Goal: Transaction & Acquisition: Purchase product/service

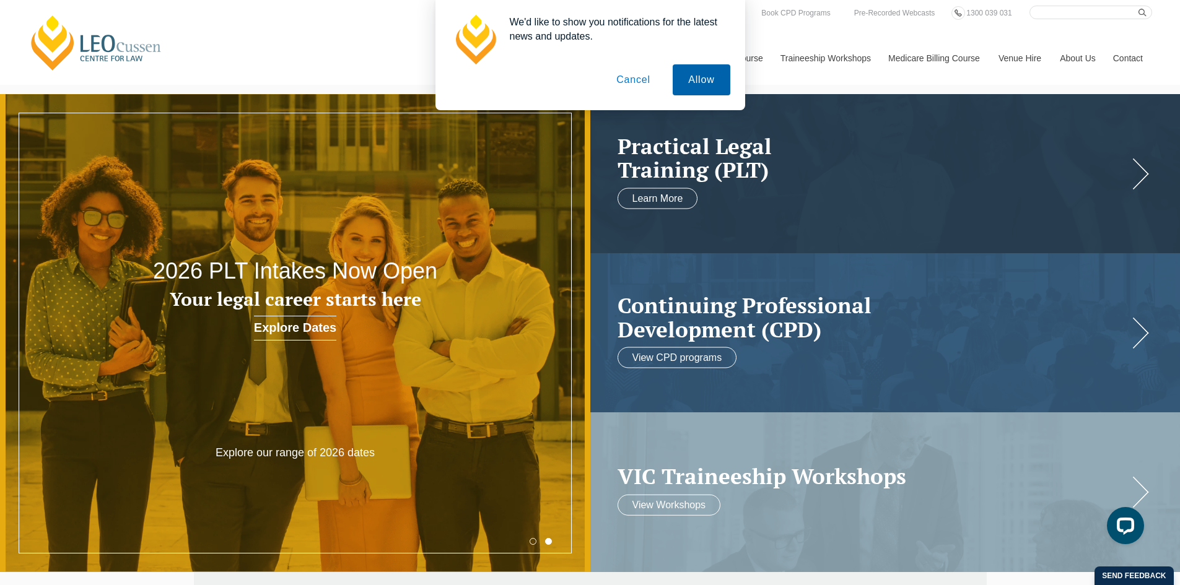
click at [694, 81] on button "Allow" at bounding box center [700, 79] width 57 height 31
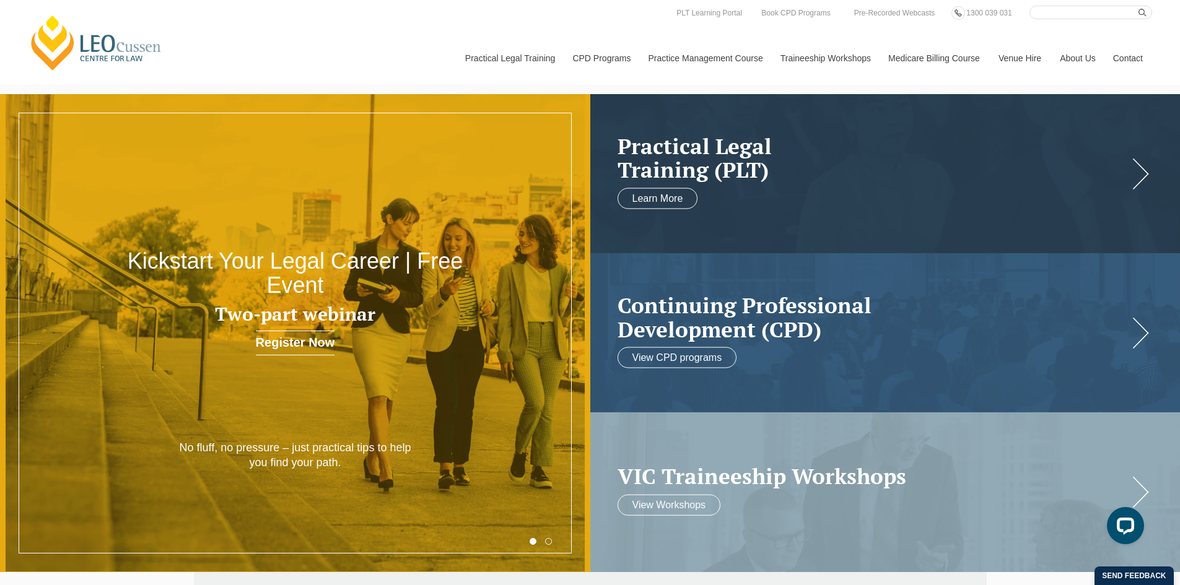
click at [1092, 11] on input "Search here" at bounding box center [1090, 13] width 123 height 14
type input "new wellbeing guidelines"
click at [1138, 6] on button "submit" at bounding box center [1145, 13] width 14 height 14
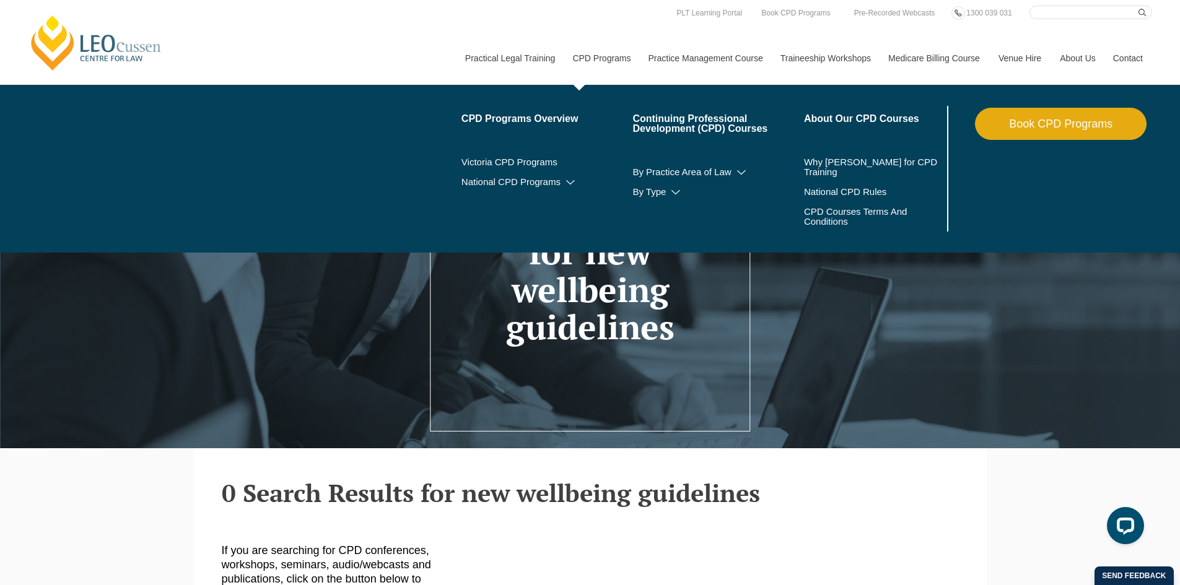
click at [593, 56] on link "CPD Programs" at bounding box center [601, 58] width 76 height 53
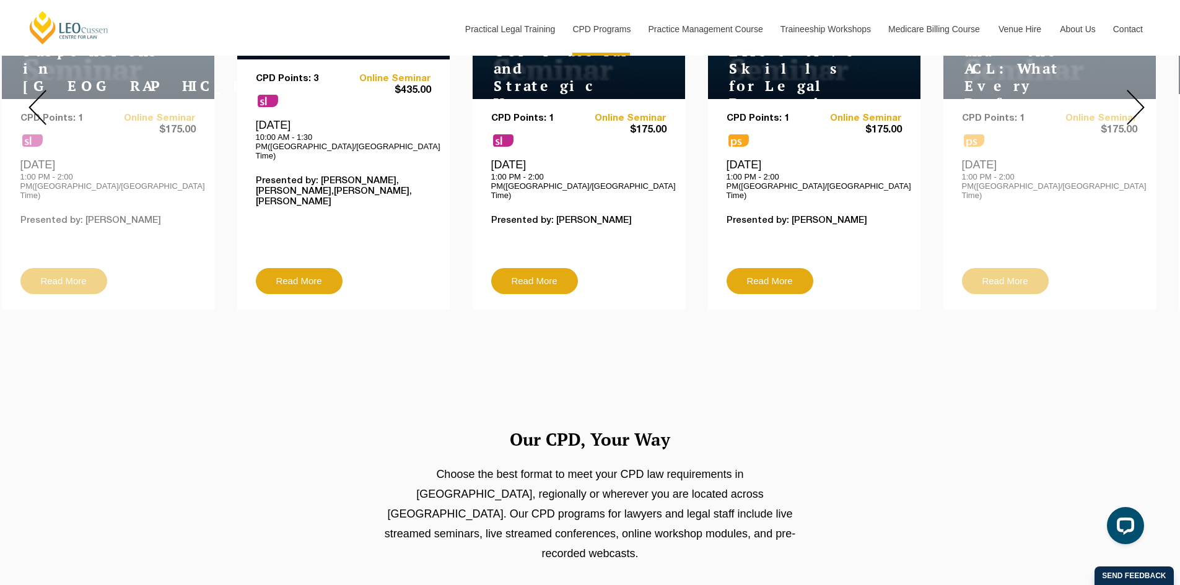
scroll to position [433, 0]
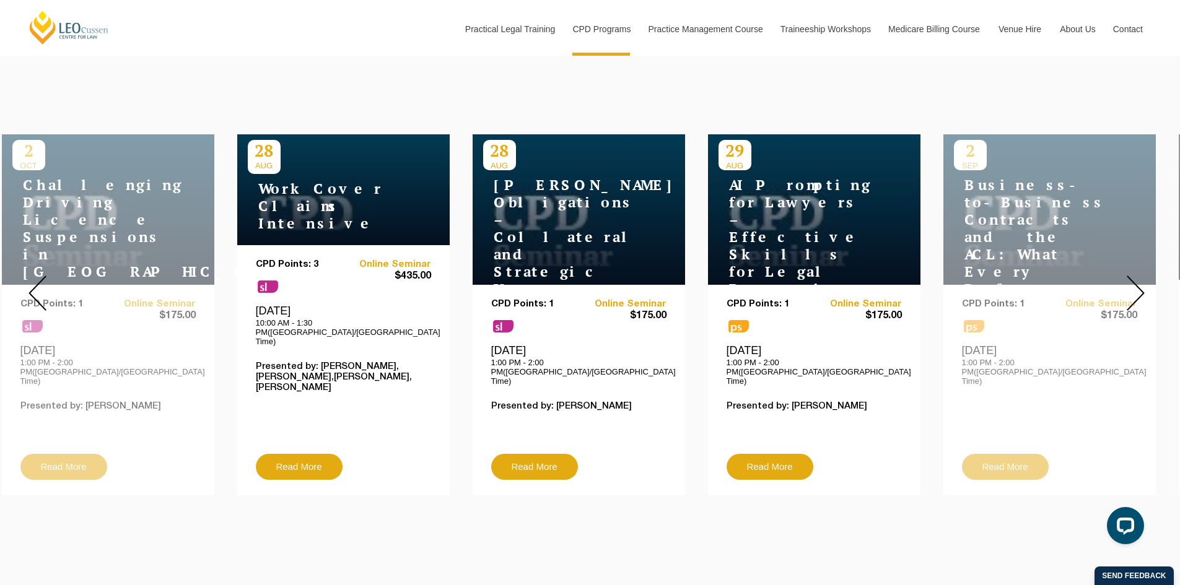
click at [1139, 276] on img at bounding box center [1135, 293] width 18 height 35
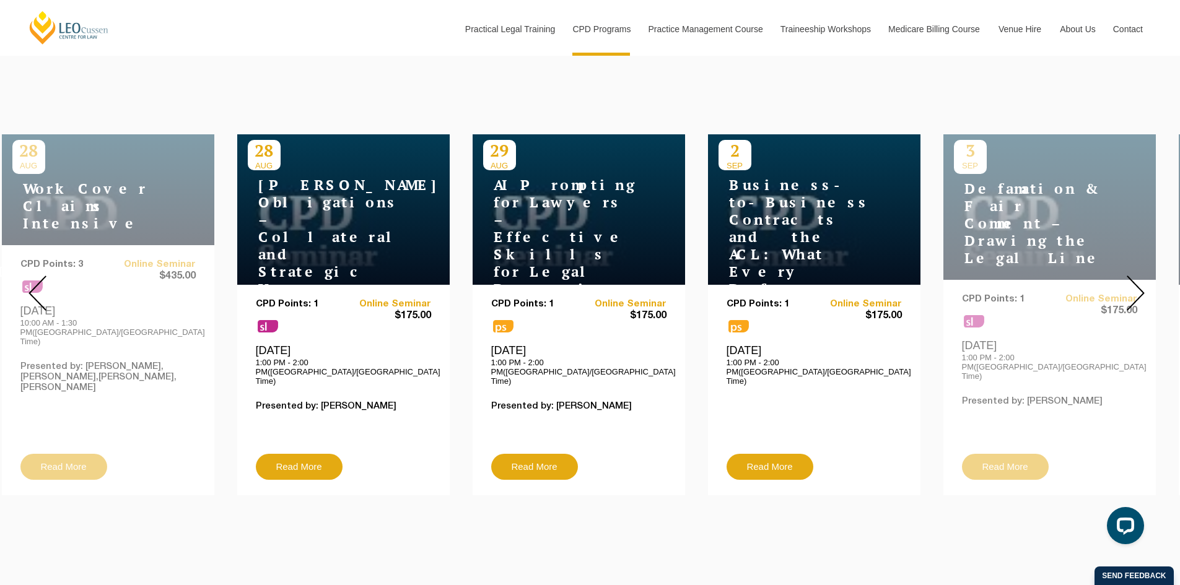
click at [1139, 276] on img at bounding box center [1135, 293] width 18 height 35
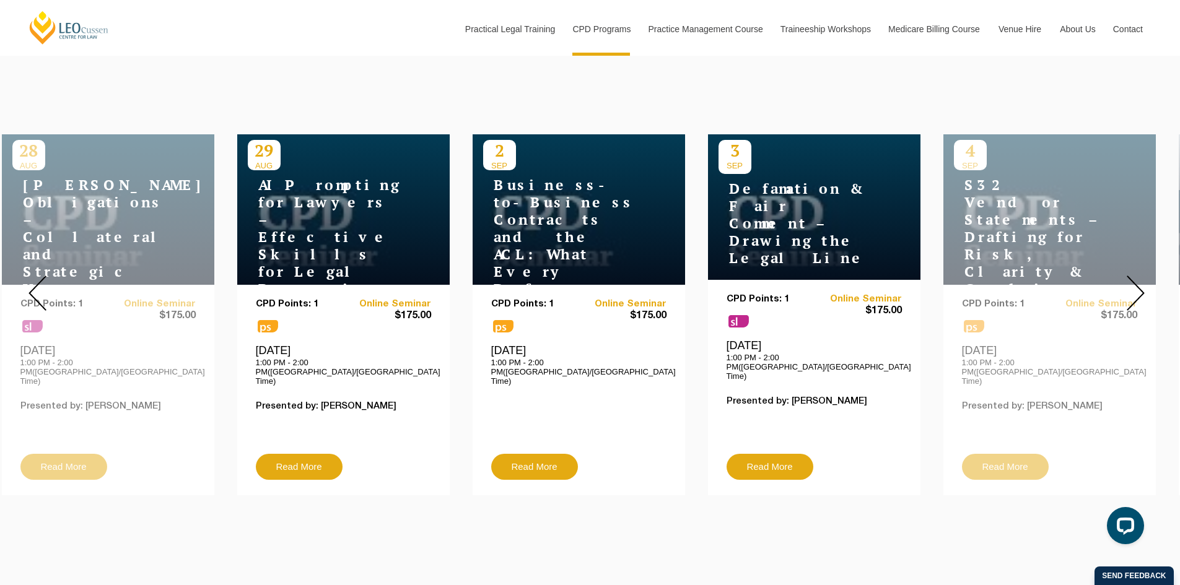
click at [1139, 276] on img at bounding box center [1135, 293] width 18 height 35
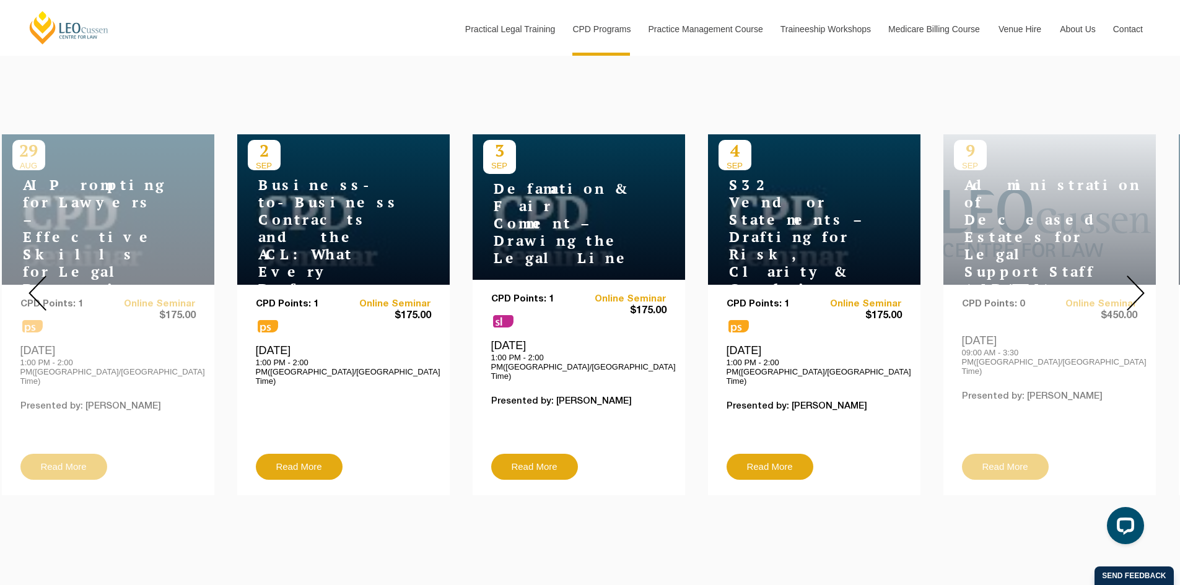
click at [1139, 276] on img at bounding box center [1135, 293] width 18 height 35
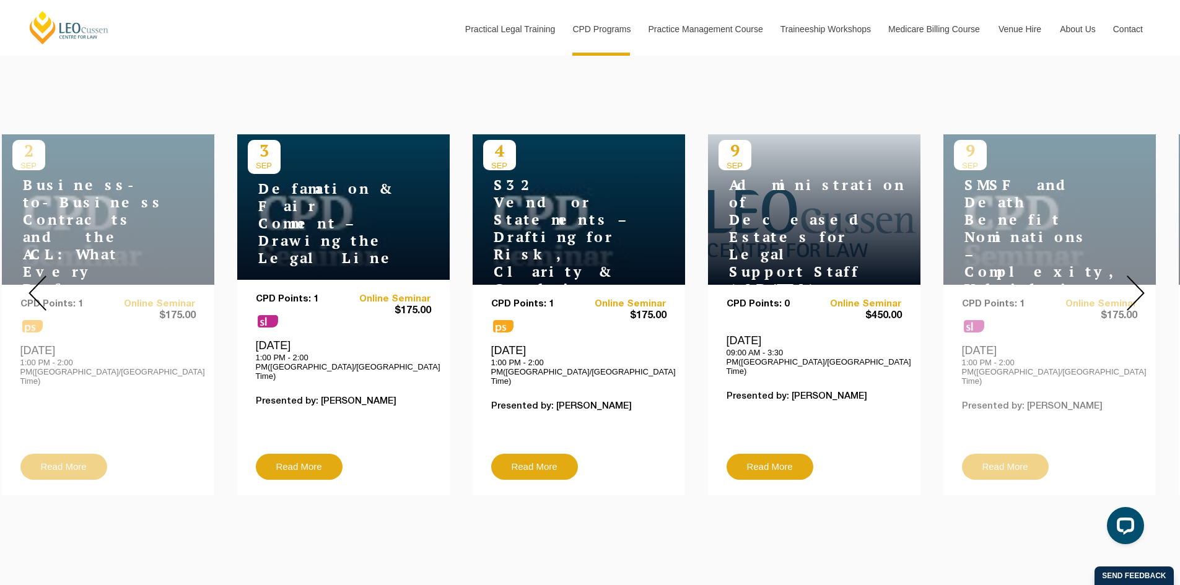
click at [1139, 276] on img at bounding box center [1135, 293] width 18 height 35
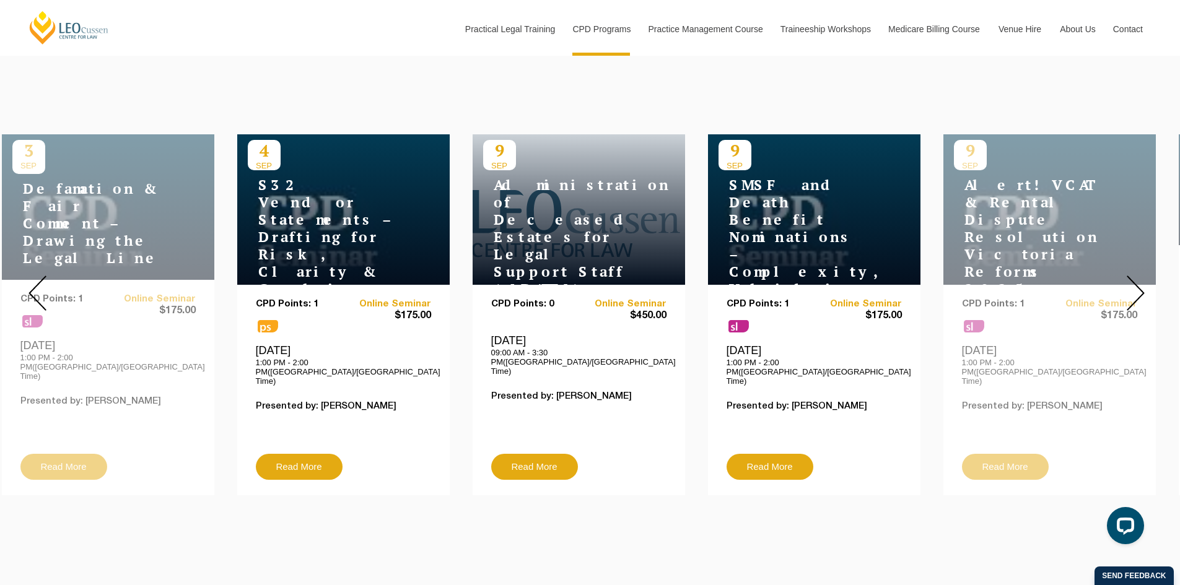
click at [1139, 276] on img at bounding box center [1135, 293] width 18 height 35
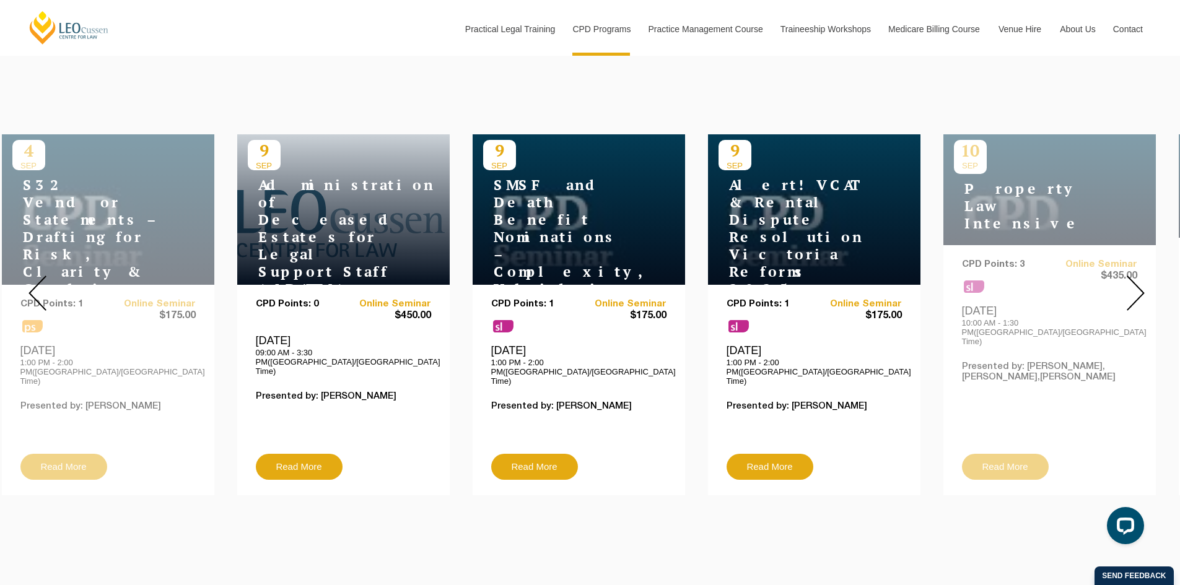
click at [1139, 276] on img at bounding box center [1135, 293] width 18 height 35
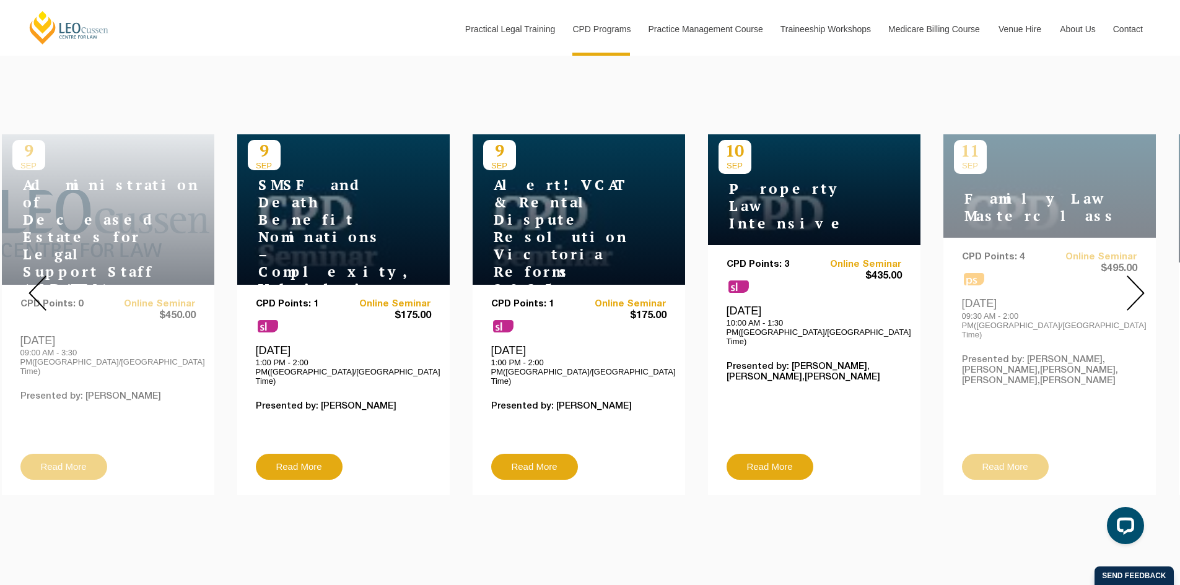
click at [1139, 276] on img at bounding box center [1135, 293] width 18 height 35
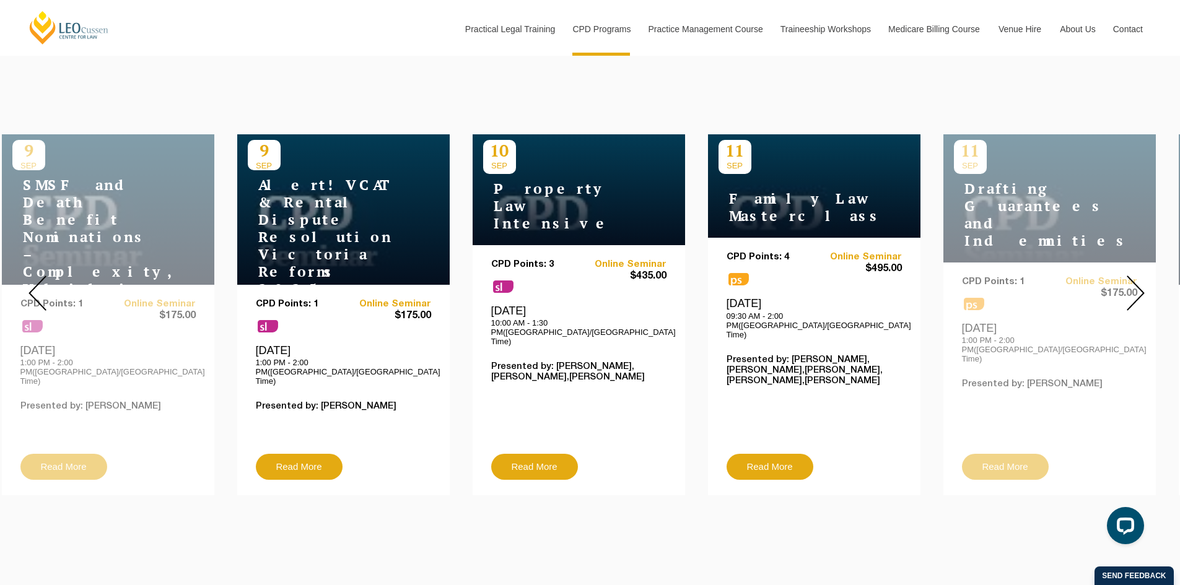
click at [1139, 276] on img at bounding box center [1135, 293] width 18 height 35
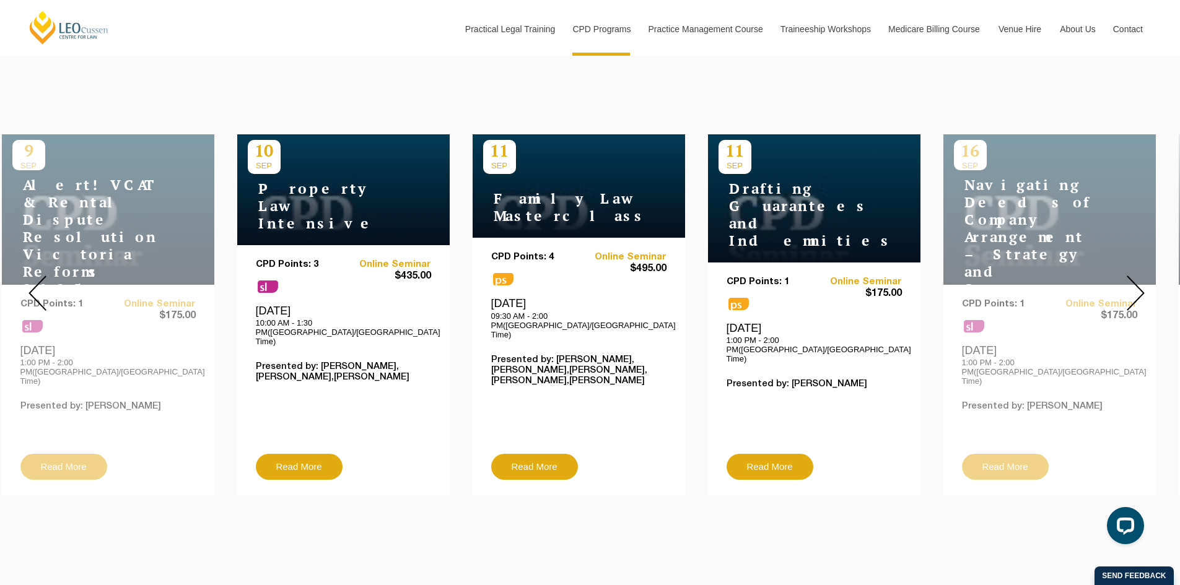
click at [1139, 276] on img at bounding box center [1135, 293] width 18 height 35
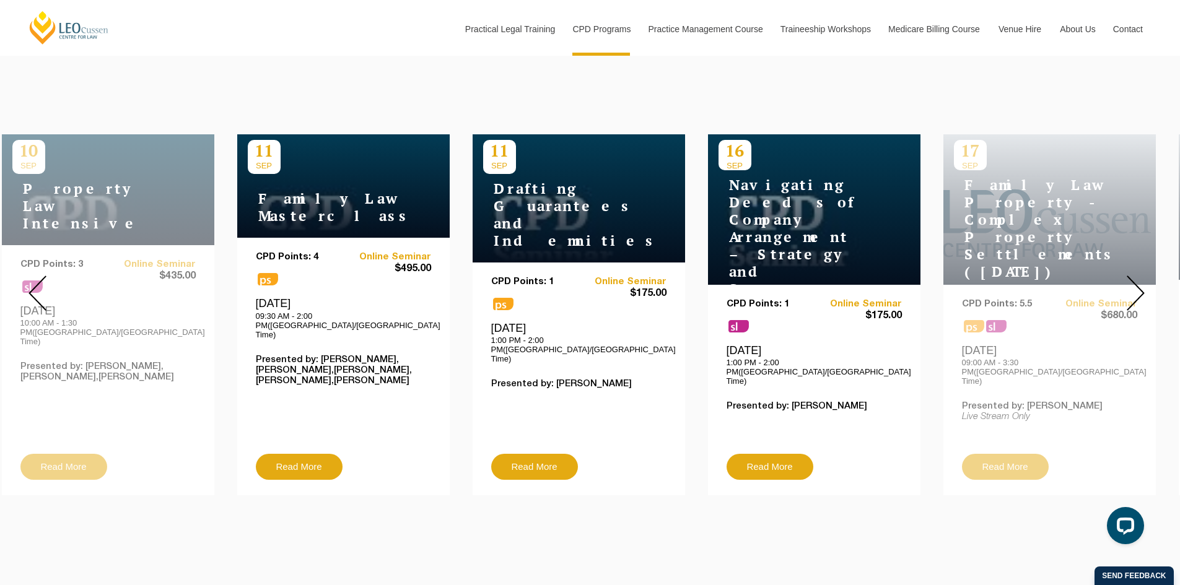
click at [1139, 276] on img at bounding box center [1135, 293] width 18 height 35
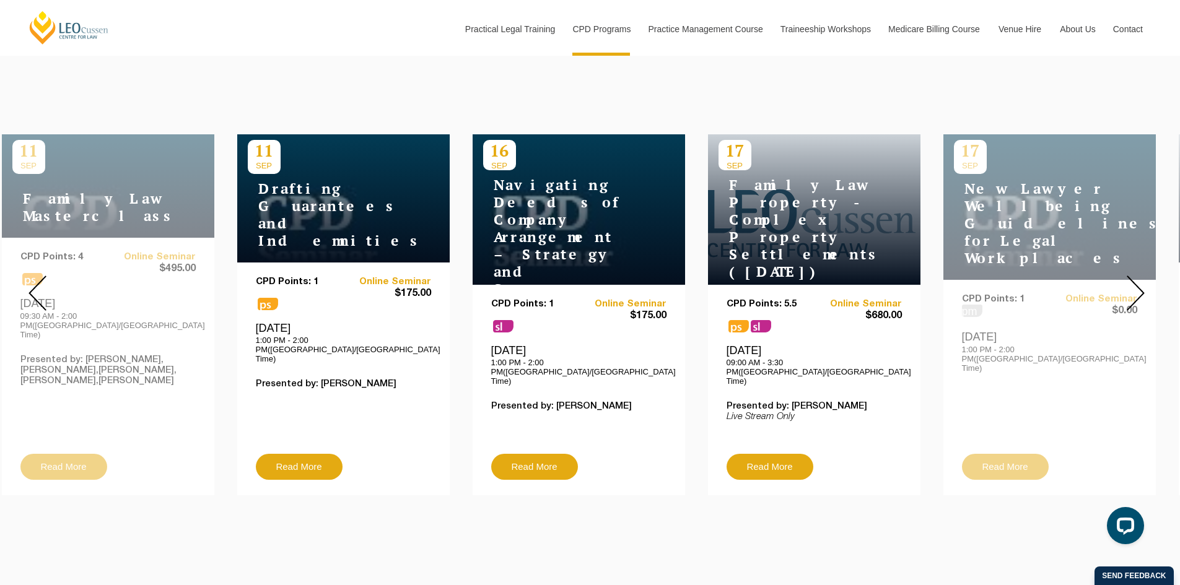
click at [1139, 276] on img at bounding box center [1135, 293] width 18 height 35
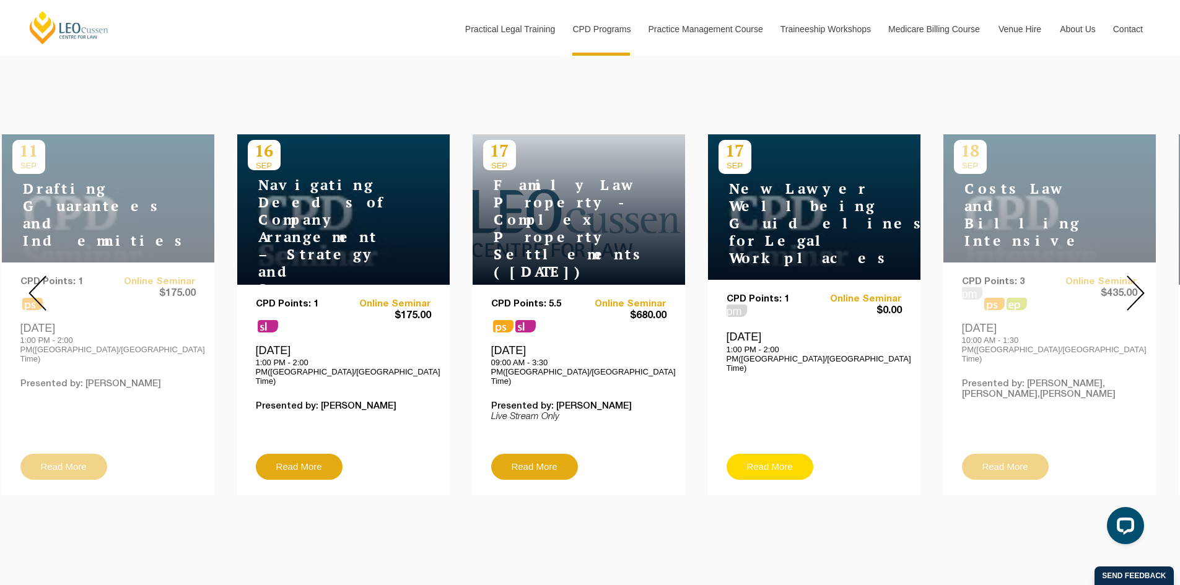
click at [775, 454] on link "Read More" at bounding box center [769, 467] width 87 height 26
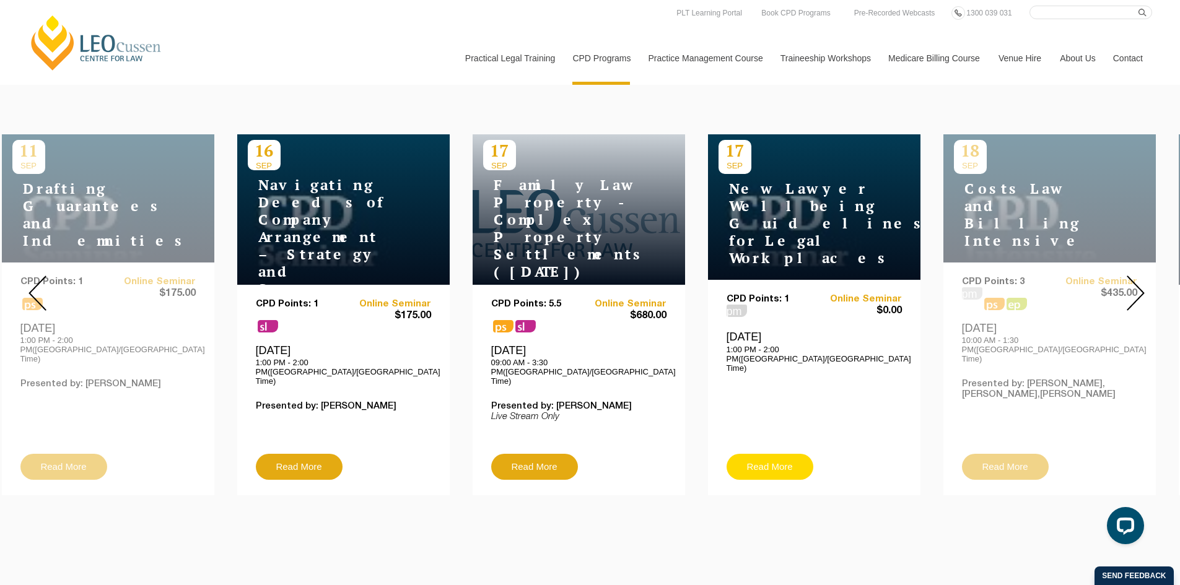
click at [776, 454] on link "Read More" at bounding box center [769, 467] width 87 height 26
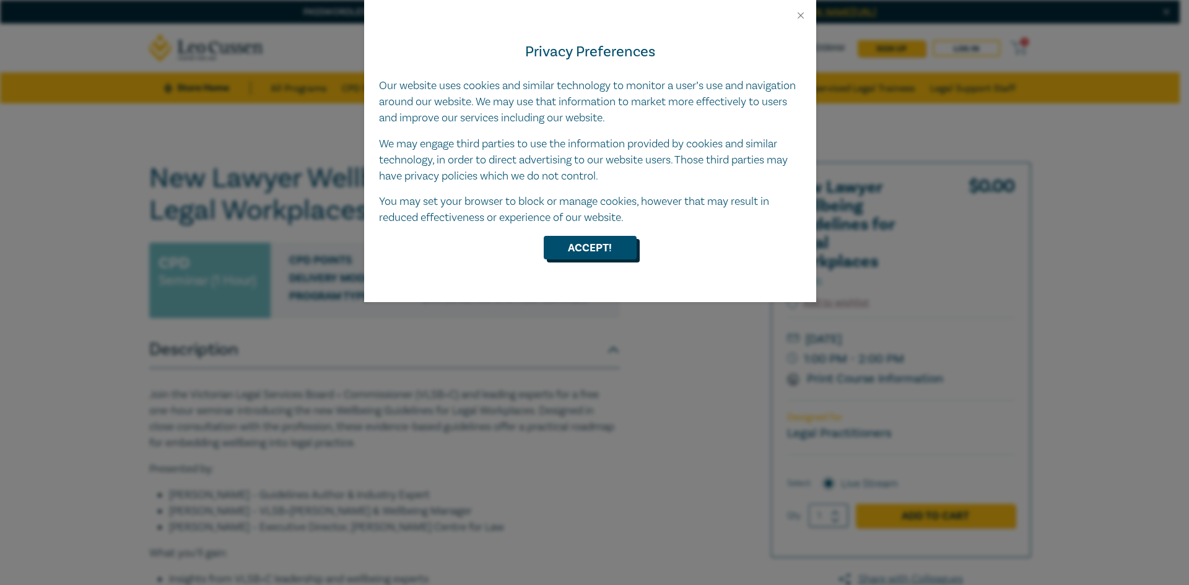
click at [592, 243] on button "Accept!" at bounding box center [590, 248] width 93 height 24
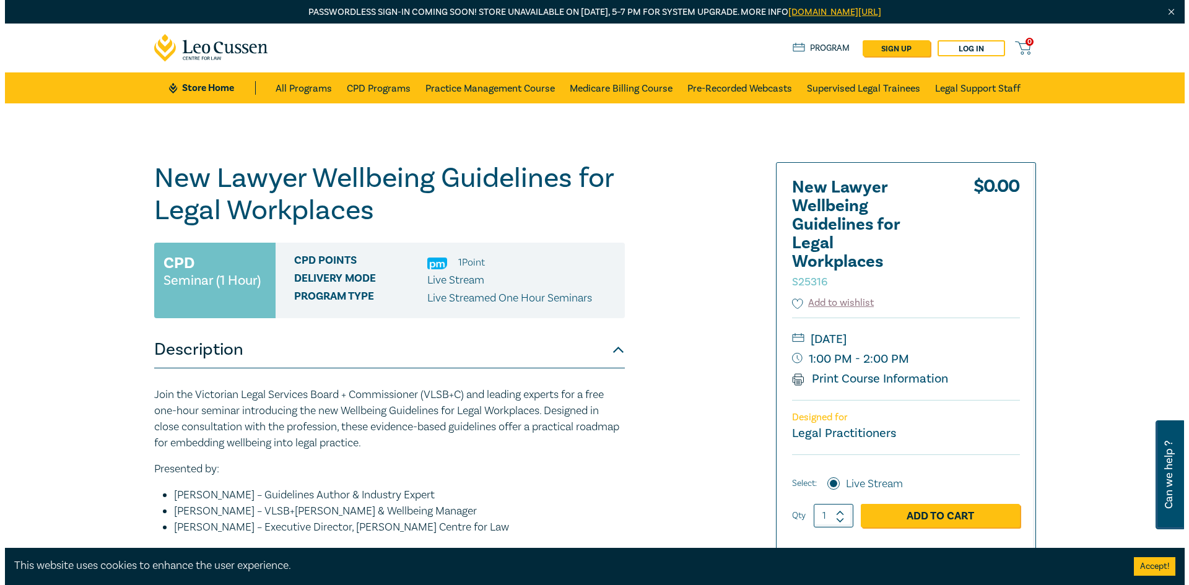
scroll to position [124, 0]
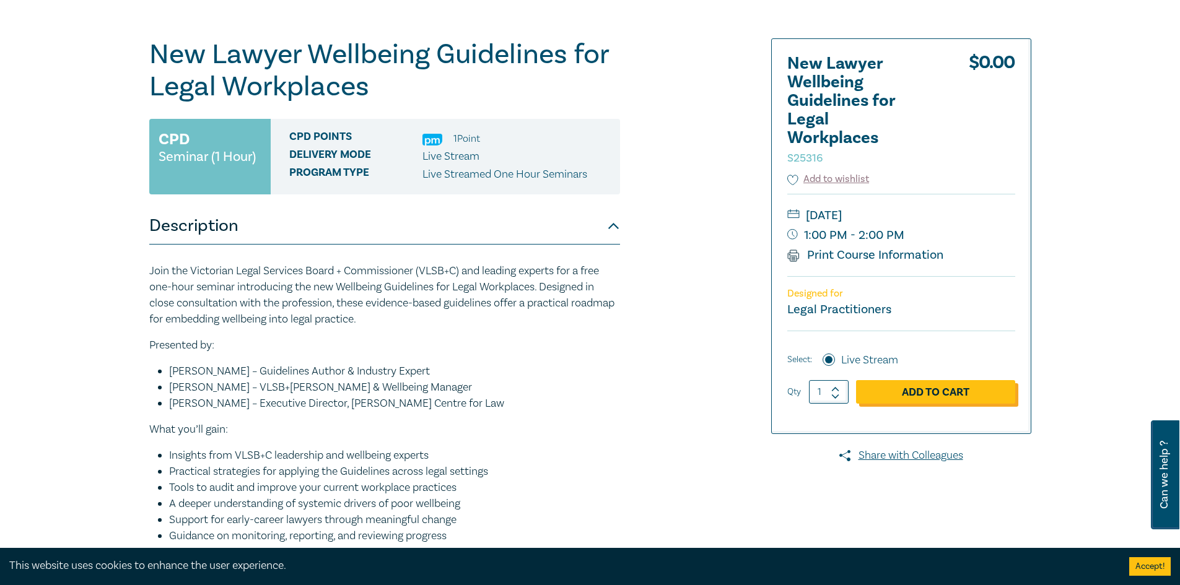
click at [908, 393] on link "Add to Cart" at bounding box center [935, 392] width 159 height 24
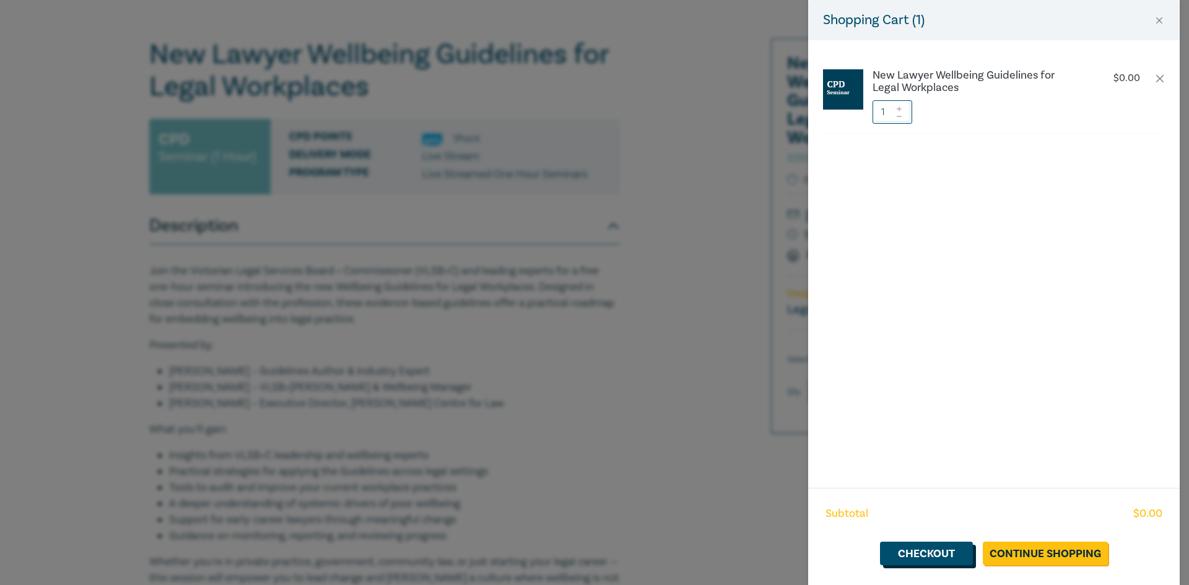
click at [934, 555] on link "Checkout" at bounding box center [926, 554] width 93 height 24
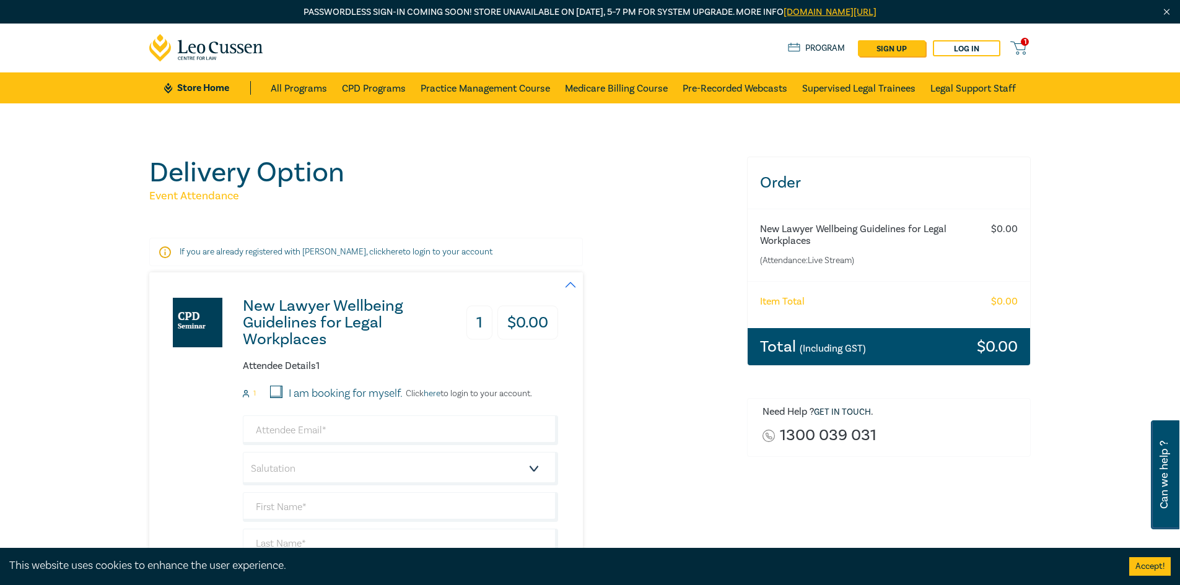
click at [271, 389] on input "I am booking for myself." at bounding box center [276, 392] width 12 height 12
checkbox input "true"
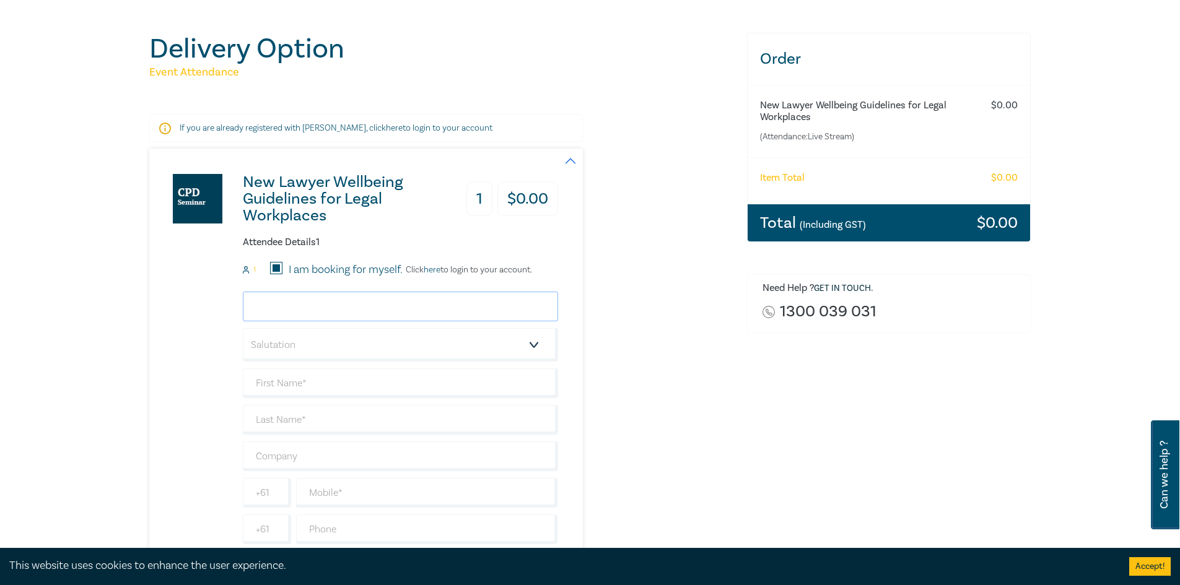
click at [290, 302] on input "email" at bounding box center [400, 307] width 315 height 30
type input "mitchell@sharrockpitman.com.au"
click at [376, 341] on select "Salutation Mr. Mrs. Ms. Miss Dr. Prof. Other" at bounding box center [400, 344] width 315 height 33
select select "Mr."
click at [243, 328] on select "Salutation Mr. Mrs. Ms. Miss Dr. Prof. Other" at bounding box center [400, 344] width 315 height 33
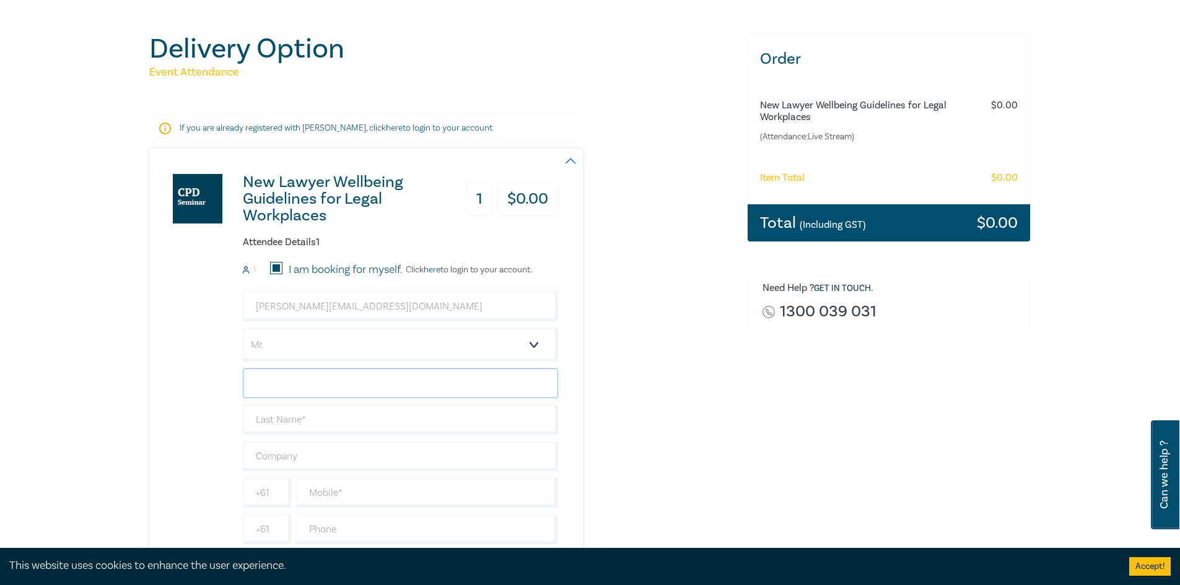
click at [282, 386] on input "text" at bounding box center [400, 383] width 315 height 30
type input "<"
type input "i"
type input "Mitchell"
type input "C"
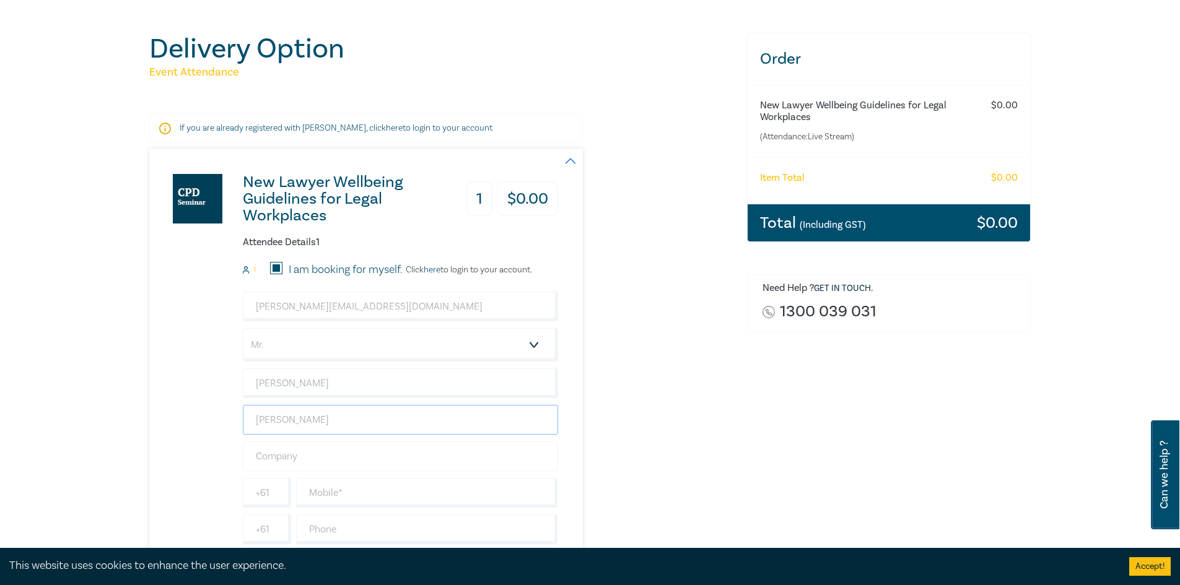
type input "Zadow"
click at [293, 458] on input "text" at bounding box center [400, 456] width 315 height 30
type input "Sharrock Pitman Legal"
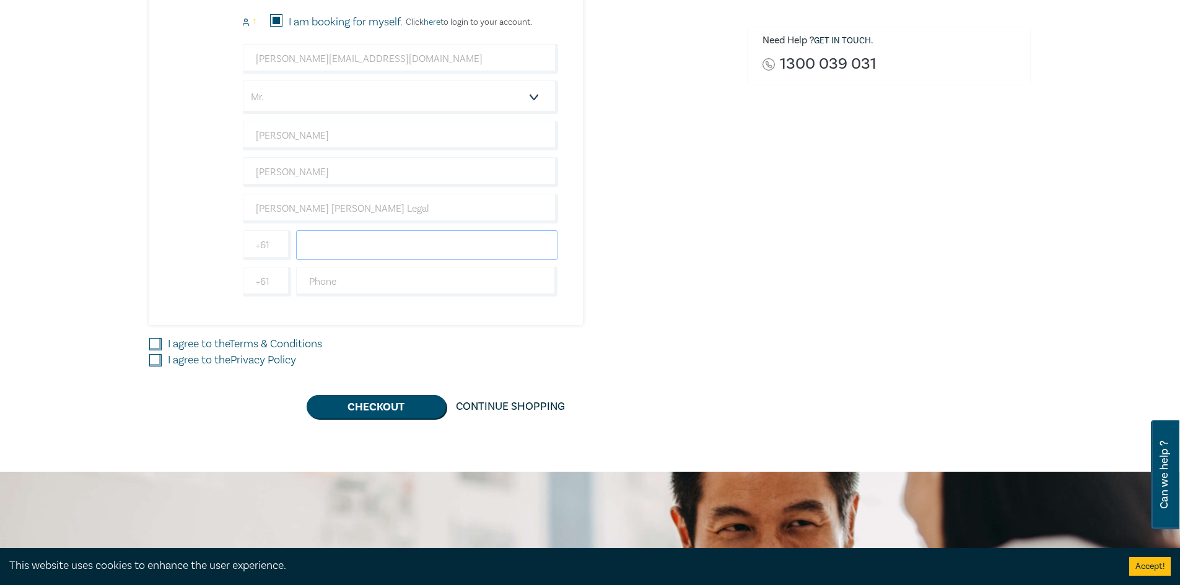
click at [353, 241] on input "text" at bounding box center [427, 245] width 262 height 30
type input "0402033184"
click at [345, 280] on input "text" at bounding box center [427, 282] width 262 height 30
click at [164, 344] on div "I agree to the Terms & Conditions" at bounding box center [440, 344] width 583 height 16
click at [152, 346] on input "I agree to the Terms & Conditions" at bounding box center [155, 344] width 12 height 12
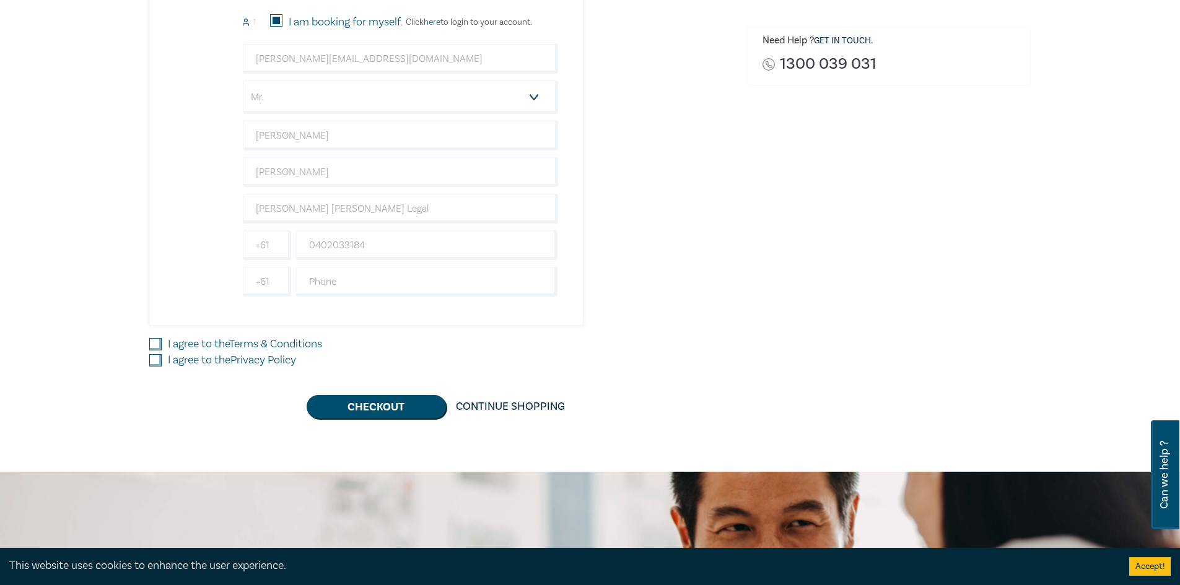
checkbox input "true"
click at [158, 355] on input "I agree to the Privacy Policy" at bounding box center [155, 360] width 12 height 12
checkbox input "true"
click at [376, 402] on button "Checkout" at bounding box center [375, 407] width 139 height 24
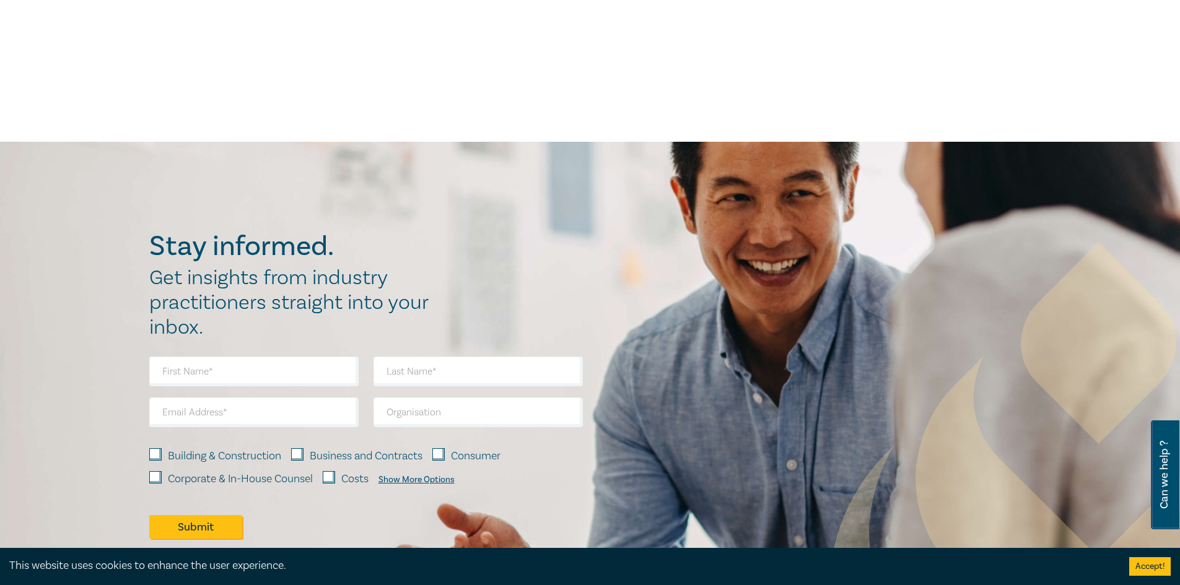
scroll to position [0, 0]
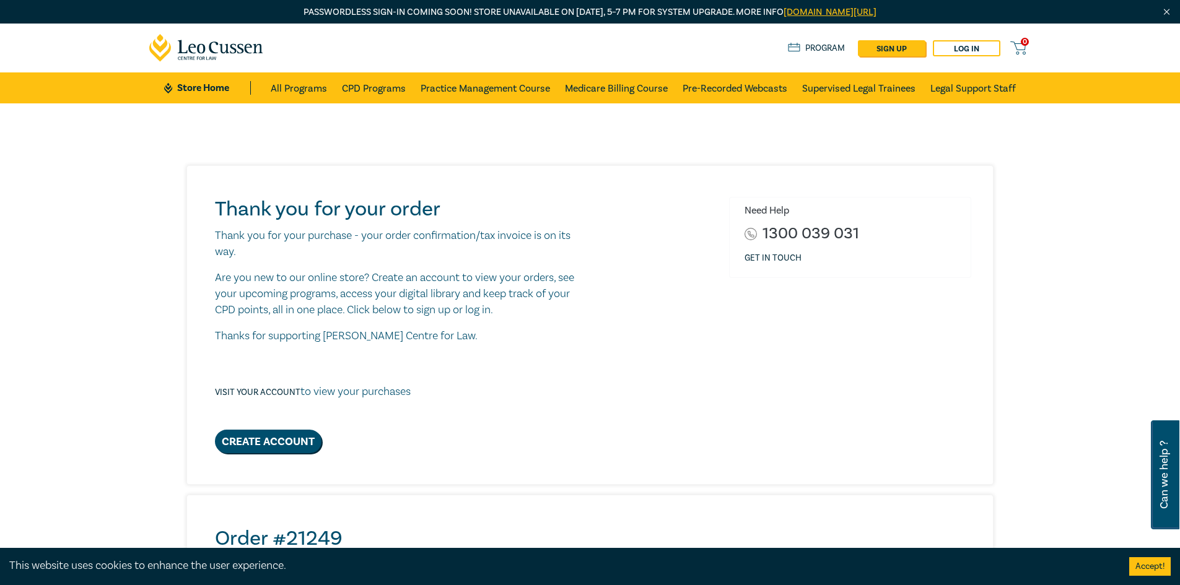
scroll to position [124, 0]
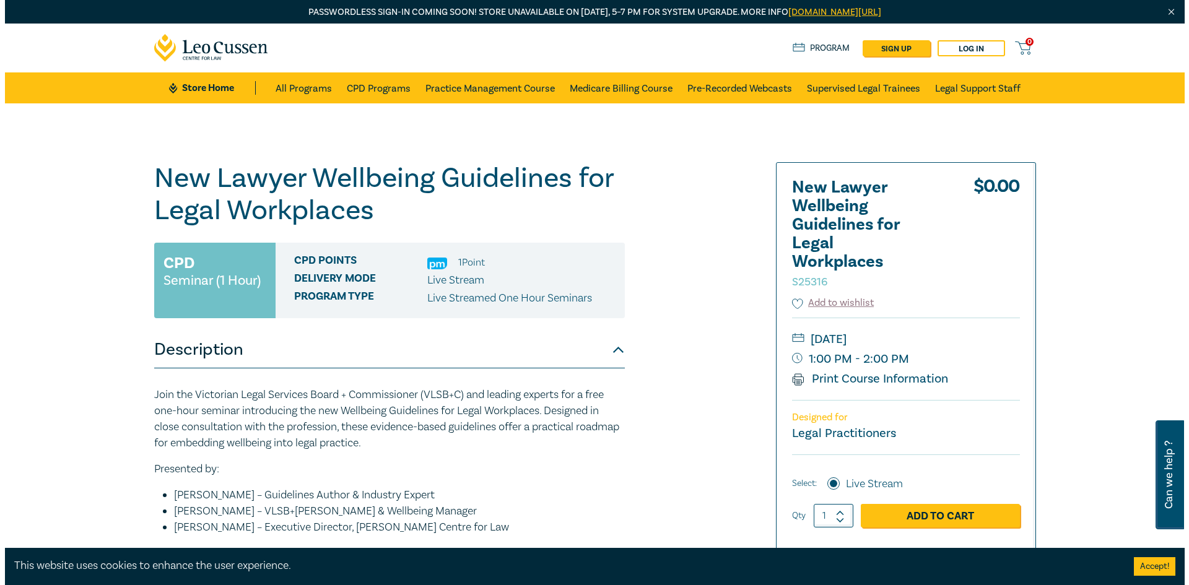
scroll to position [124, 0]
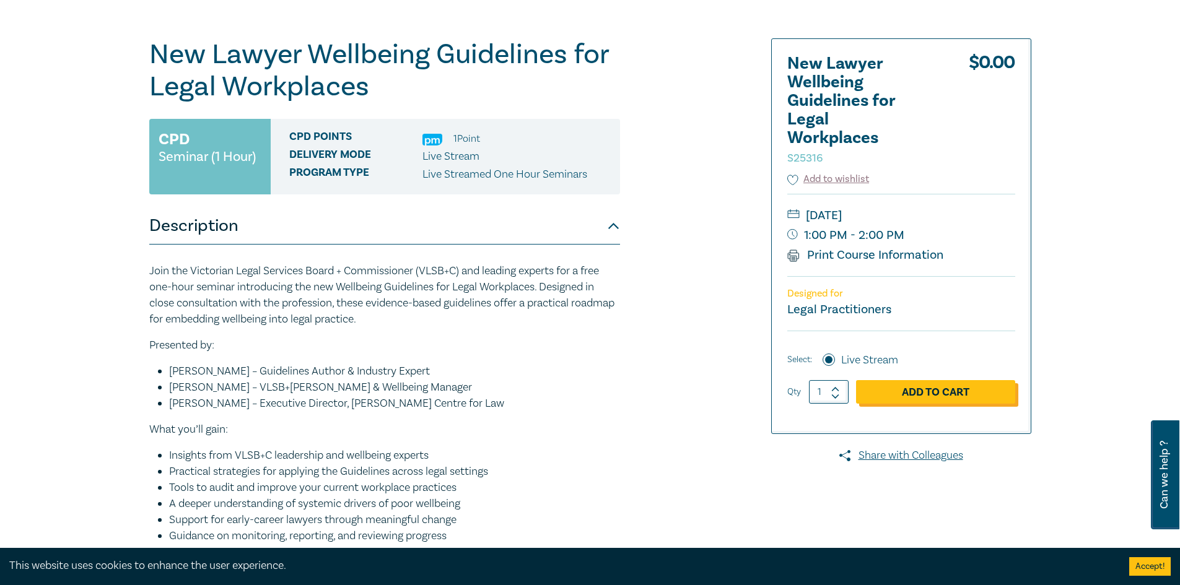
click at [906, 393] on link "Add to Cart" at bounding box center [935, 392] width 159 height 24
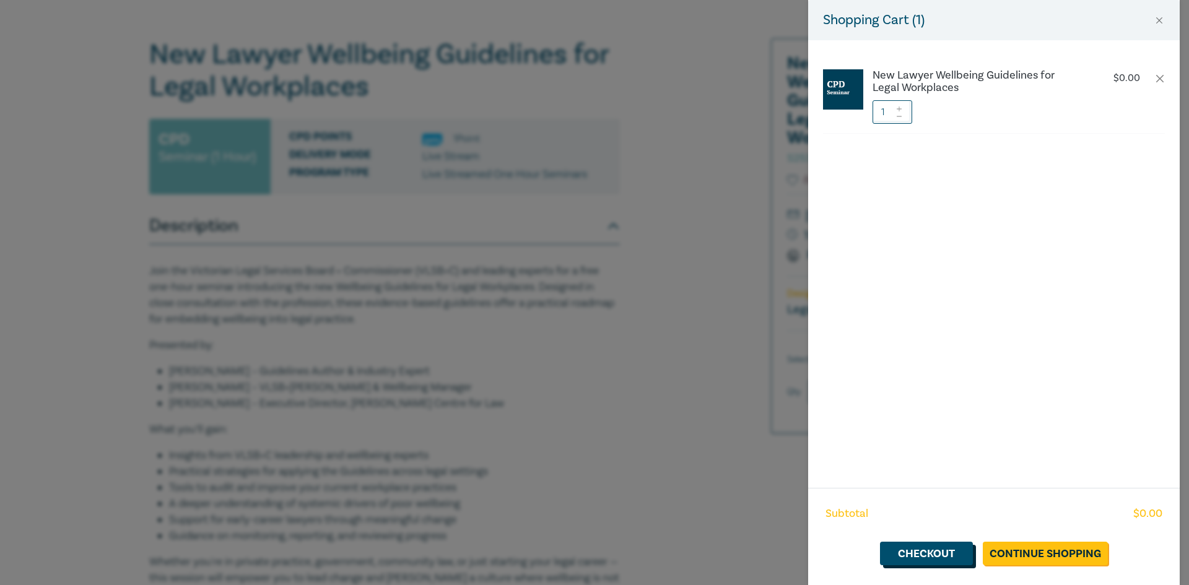
click at [947, 552] on link "Checkout" at bounding box center [926, 554] width 93 height 24
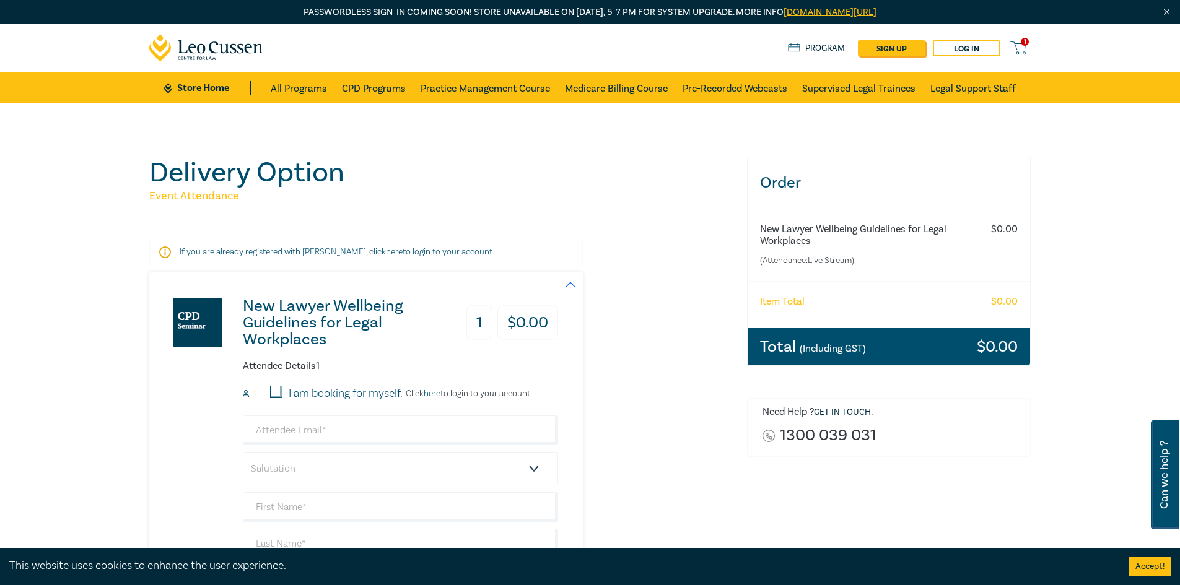
scroll to position [62, 0]
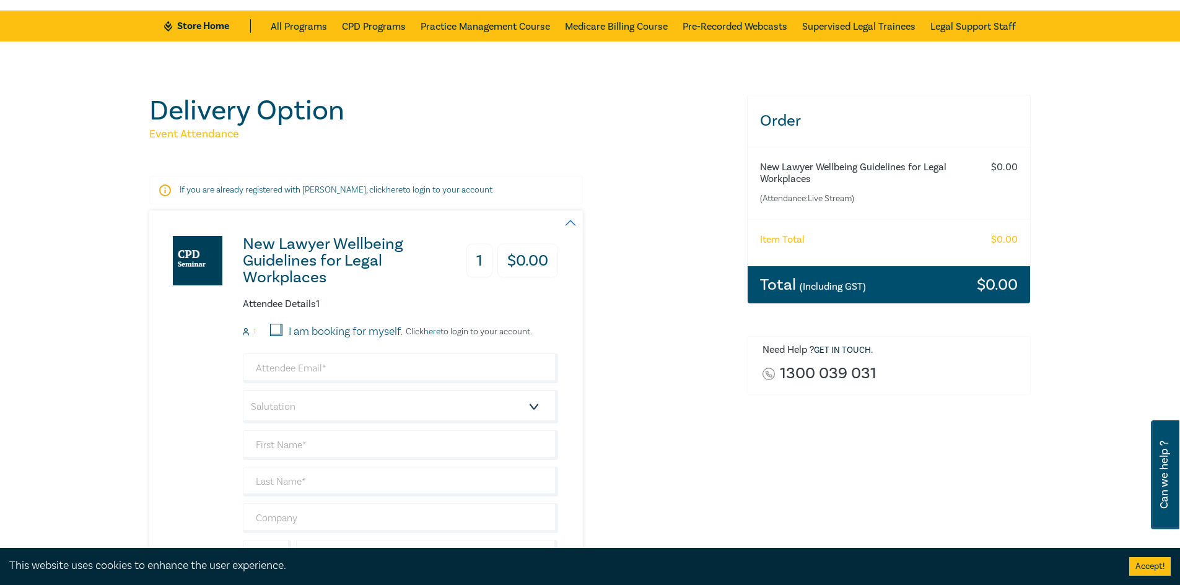
click at [272, 326] on input "I am booking for myself." at bounding box center [276, 330] width 12 height 12
checkbox input "true"
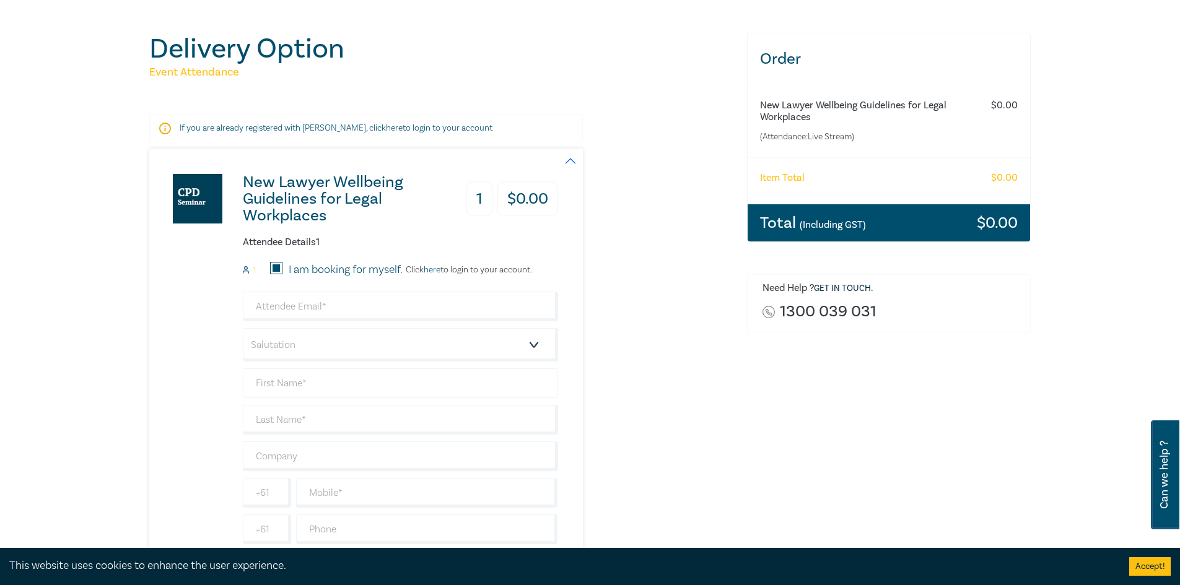
scroll to position [186, 0]
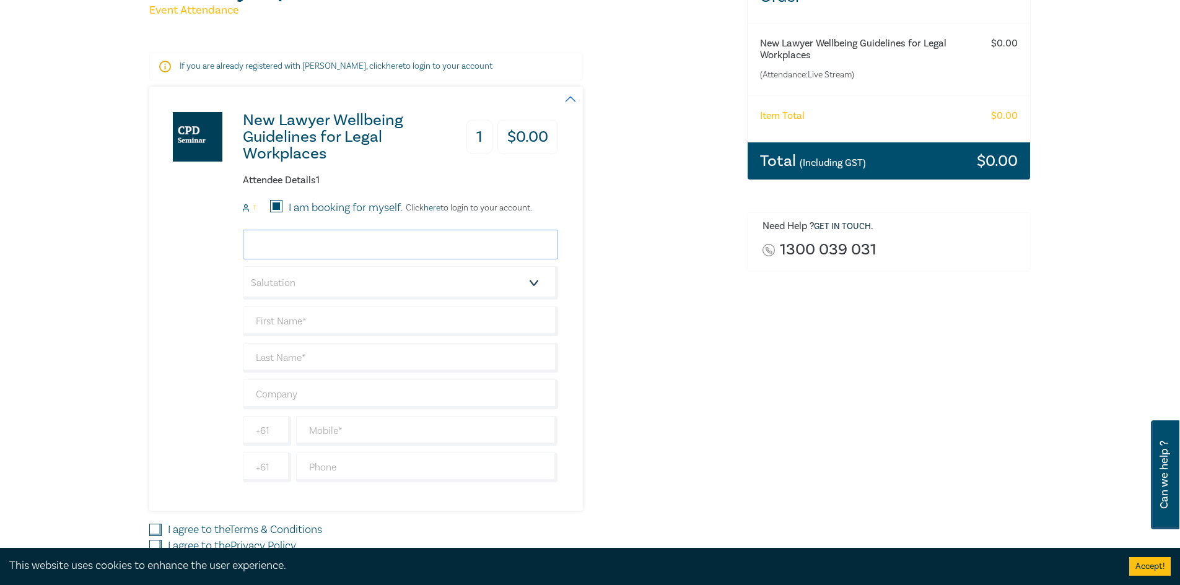
click at [295, 240] on input "email" at bounding box center [400, 245] width 315 height 30
type input "narelle@sharrockpitman.com.au"
click at [289, 282] on select "Salutation Mr. Mrs. Ms. Miss Dr. Prof. Other" at bounding box center [400, 282] width 315 height 33
select select "Mrs."
click at [243, 266] on select "Salutation Mr. Mrs. Ms. Miss Dr. Prof. Other" at bounding box center [400, 282] width 315 height 33
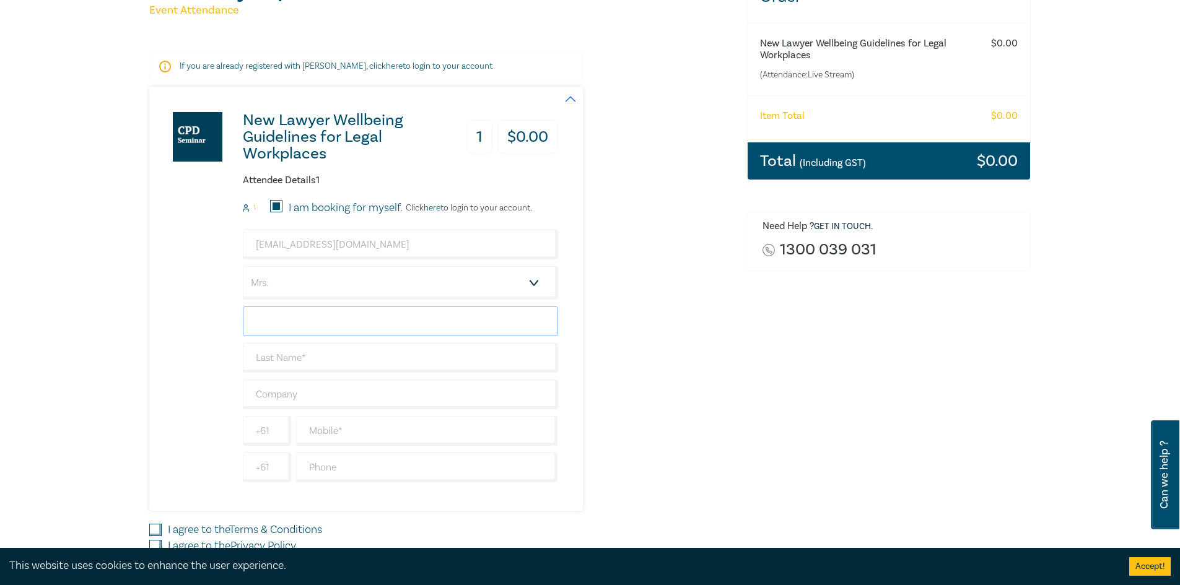
click at [276, 324] on input "text" at bounding box center [400, 321] width 315 height 30
type input "Narelle"
click at [297, 359] on input "text" at bounding box center [400, 358] width 315 height 30
type input "Cilia"
click at [287, 397] on input "text" at bounding box center [400, 395] width 315 height 30
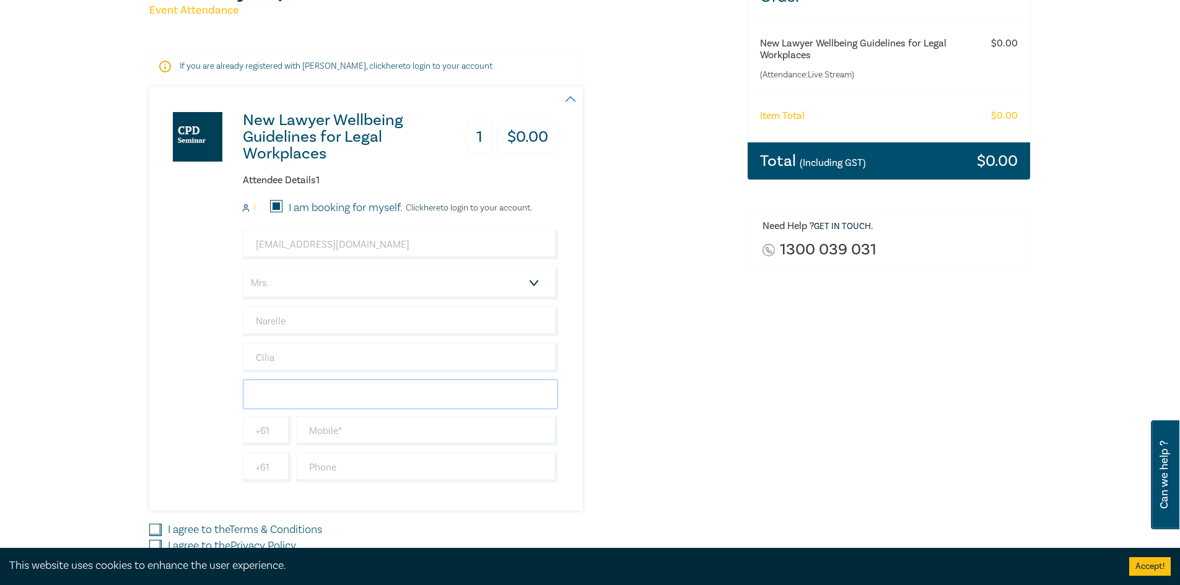
type input "Sharrock Pitman Legal"
click at [327, 434] on input "text" at bounding box center [427, 431] width 262 height 30
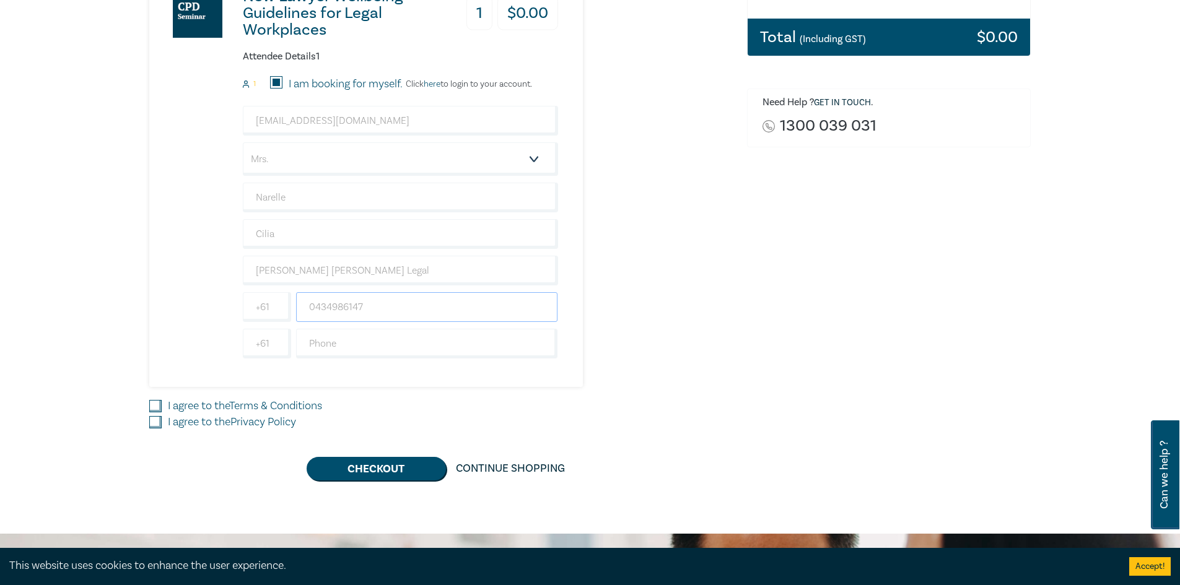
scroll to position [372, 0]
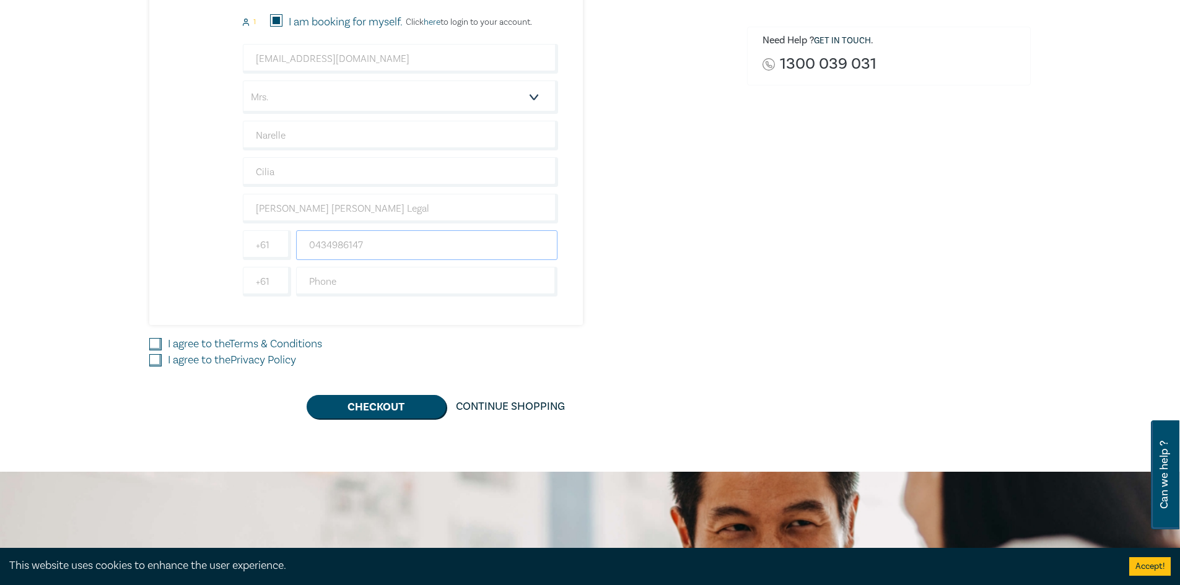
type input "0434986147"
drag, startPoint x: 153, startPoint y: 345, endPoint x: 153, endPoint y: 353, distance: 8.0
click at [153, 346] on input "I agree to the Terms & Conditions" at bounding box center [155, 344] width 12 height 12
checkbox input "true"
drag, startPoint x: 152, startPoint y: 357, endPoint x: 165, endPoint y: 362, distance: 14.1
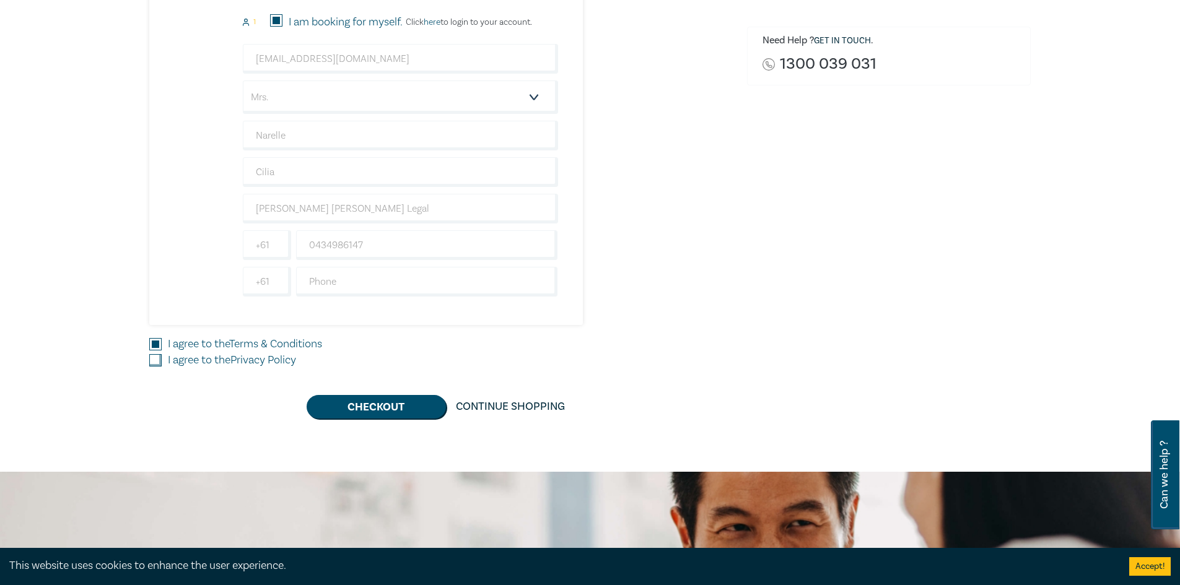
click at [152, 357] on input "I agree to the Privacy Policy" at bounding box center [155, 360] width 12 height 12
checkbox input "true"
drag, startPoint x: 372, startPoint y: 405, endPoint x: 383, endPoint y: 404, distance: 10.6
click at [373, 405] on button "Checkout" at bounding box center [375, 407] width 139 height 24
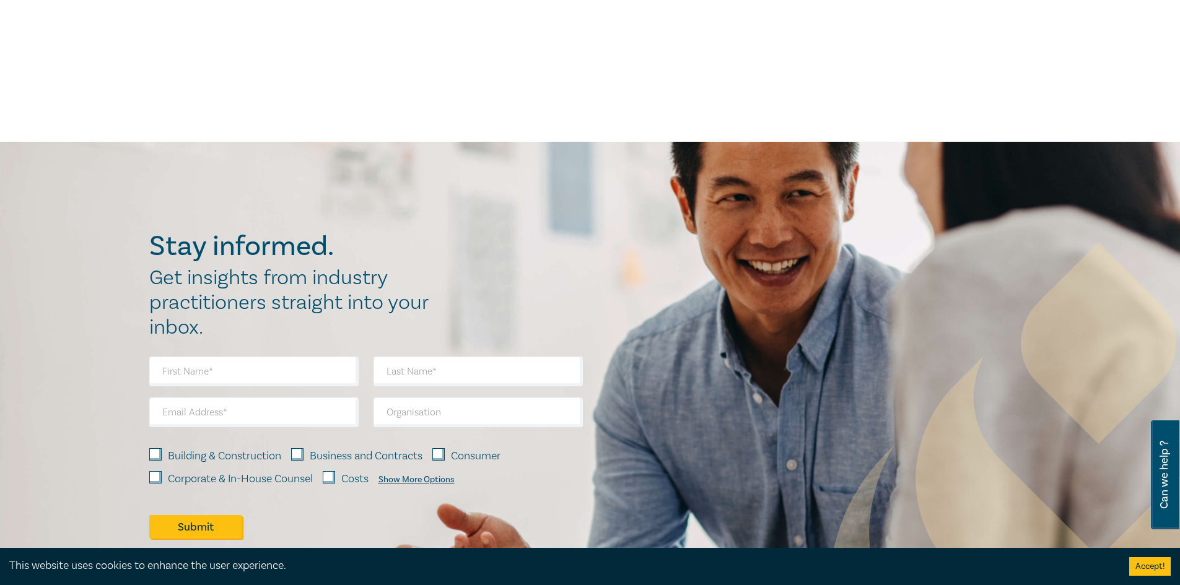
scroll to position [0, 0]
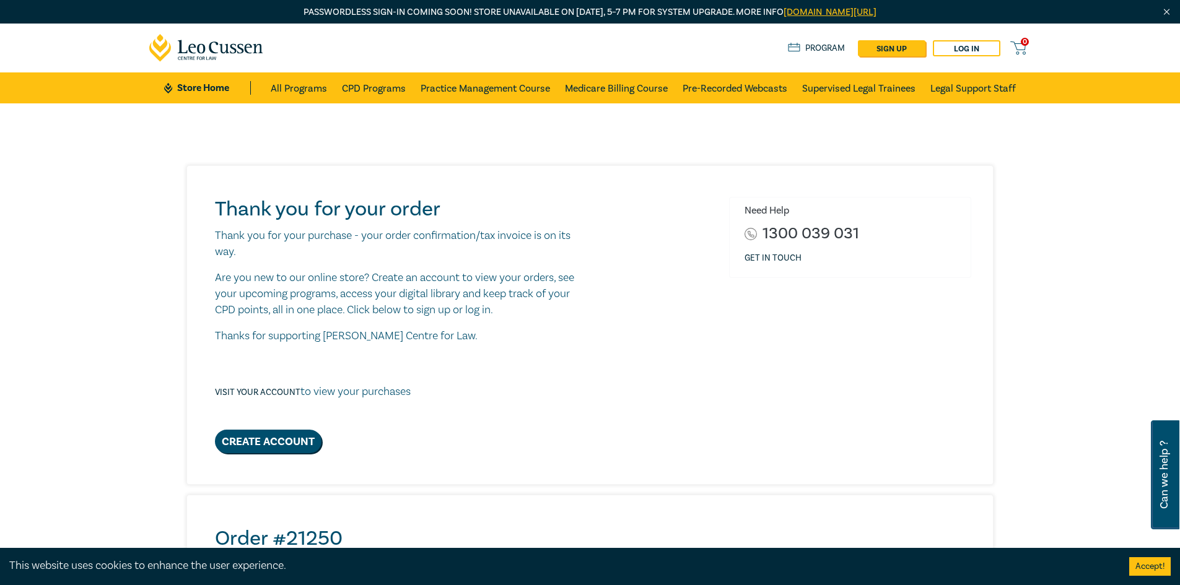
scroll to position [62, 0]
